Goal: Use online tool/utility: Utilize a website feature to perform a specific function

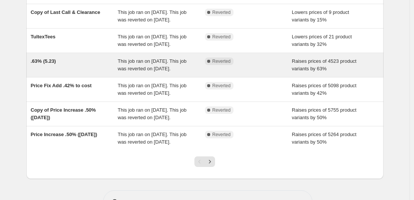
scroll to position [9, 0]
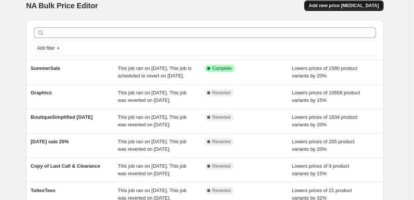
click at [345, 9] on button "Add new price [MEDICAL_DATA]" at bounding box center [344, 5] width 79 height 11
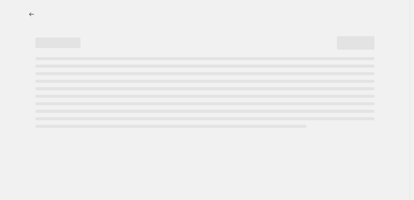
select select "percentage"
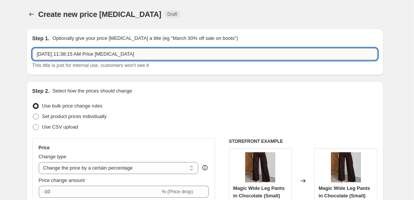
click at [167, 54] on input "[DATE] 11:38:15 AM Price [MEDICAL_DATA]" at bounding box center [205, 54] width 346 height 12
type input "2 for $45"
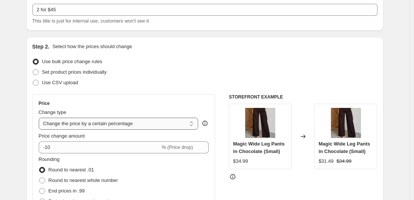
scroll to position [48, 0]
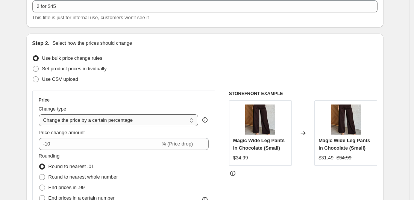
click at [164, 121] on select "Change the price to a certain amount Change the price by a certain amount Chang…" at bounding box center [119, 120] width 160 height 12
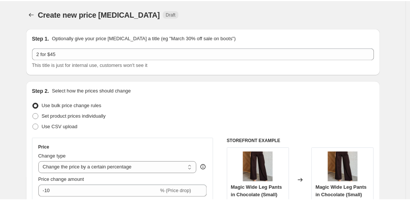
scroll to position [0, 0]
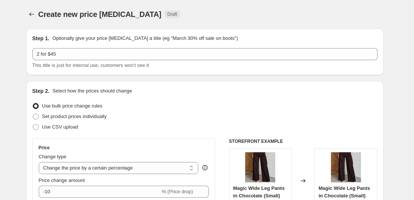
click at [258, 11] on div "Create new price [MEDICAL_DATA] Draft" at bounding box center [158, 14] width 241 height 11
click at [35, 15] on icon "Price change jobs" at bounding box center [32, 15] width 8 height 8
